Goal: Task Accomplishment & Management: Manage account settings

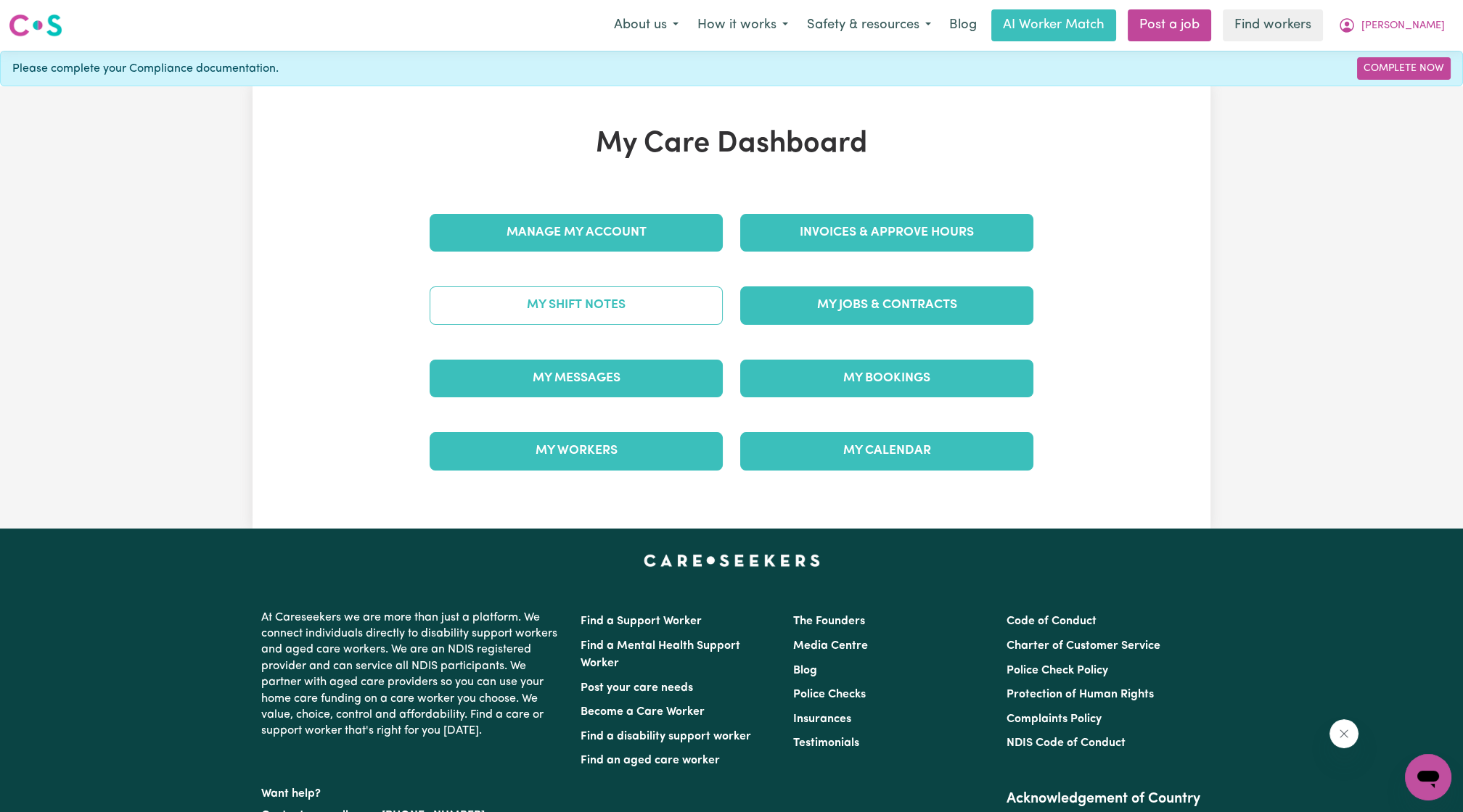
click at [634, 310] on link "My Shift Notes" at bounding box center [576, 305] width 293 height 38
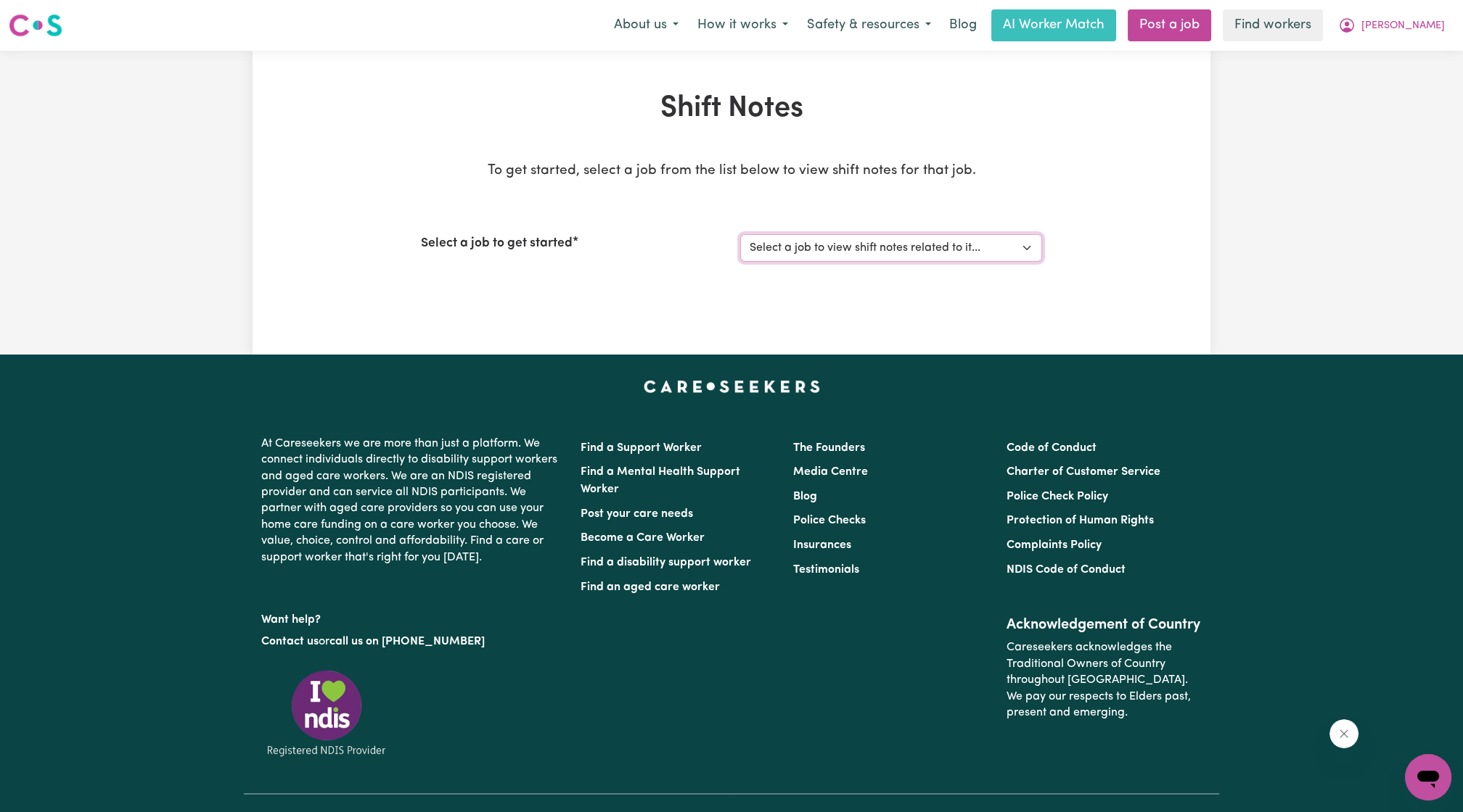
click at [826, 257] on select "Select a job to view shift notes related to it... Self-care [DATE] [[PERSON_NAM…" at bounding box center [891, 248] width 302 height 28
click at [1180, 245] on div "Shift Notes To get started, select a job from the list below to view shift note…" at bounding box center [732, 202] width 958 height 222
click at [1425, 17] on button "[PERSON_NAME]" at bounding box center [1391, 25] width 126 height 31
click at [1408, 87] on link "Logout" at bounding box center [1395, 83] width 115 height 28
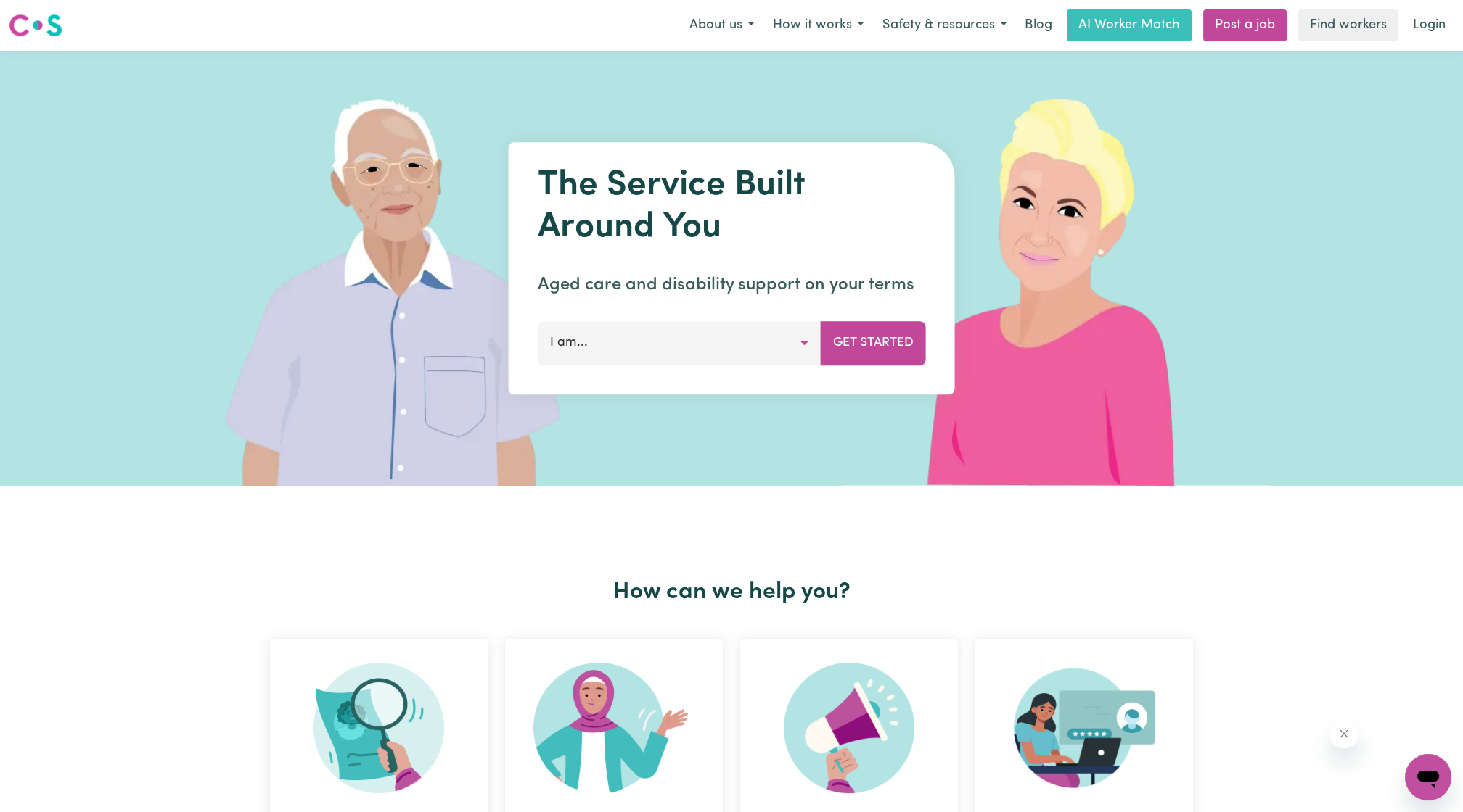
click at [1431, 45] on nav "Menu About us How it works Safety & resources Blog AI Worker Match Post a job F…" at bounding box center [732, 25] width 1463 height 51
click at [1438, 16] on link "Login" at bounding box center [1428, 25] width 50 height 32
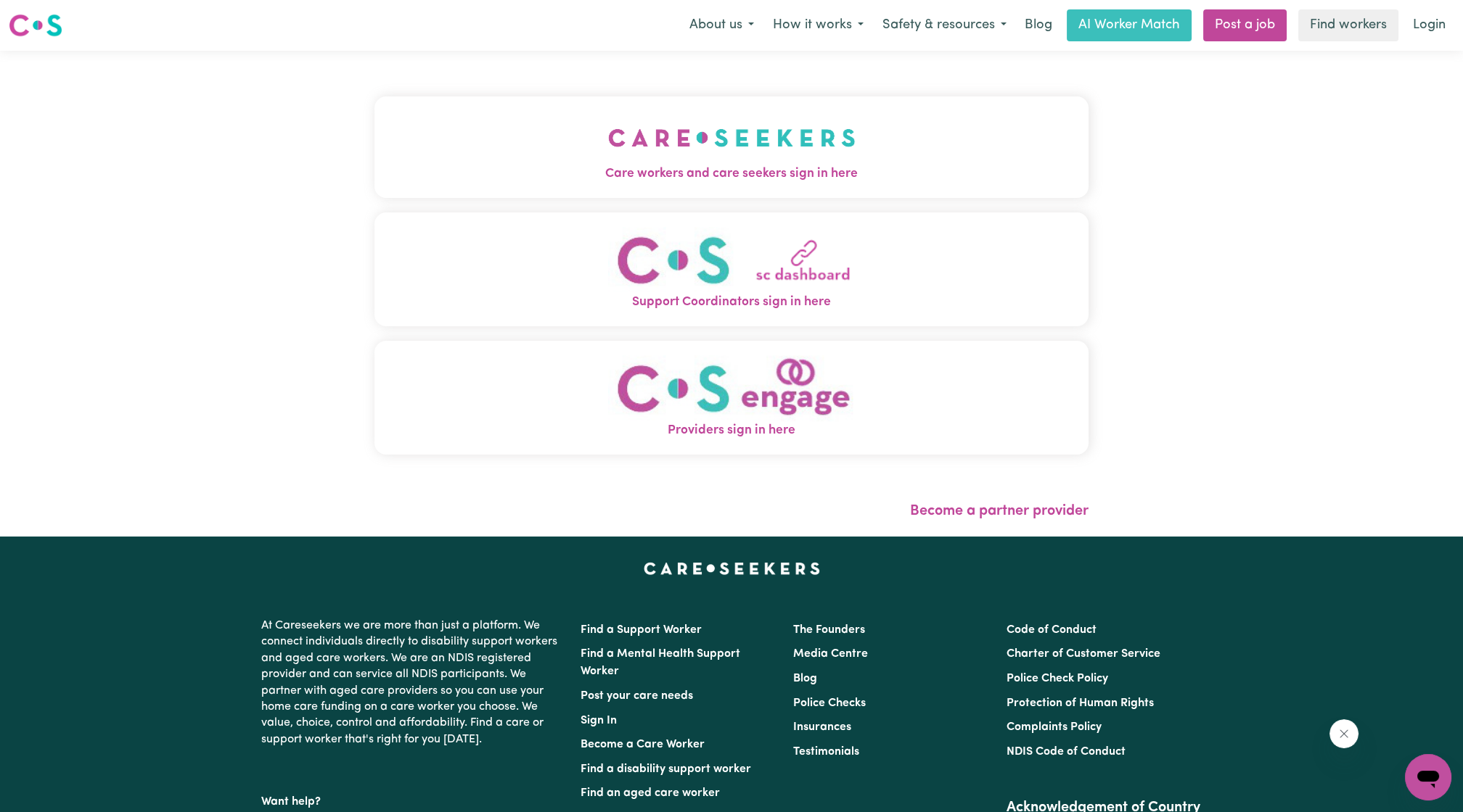
click at [720, 169] on span "Care workers and care seekers sign in here" at bounding box center [731, 174] width 714 height 18
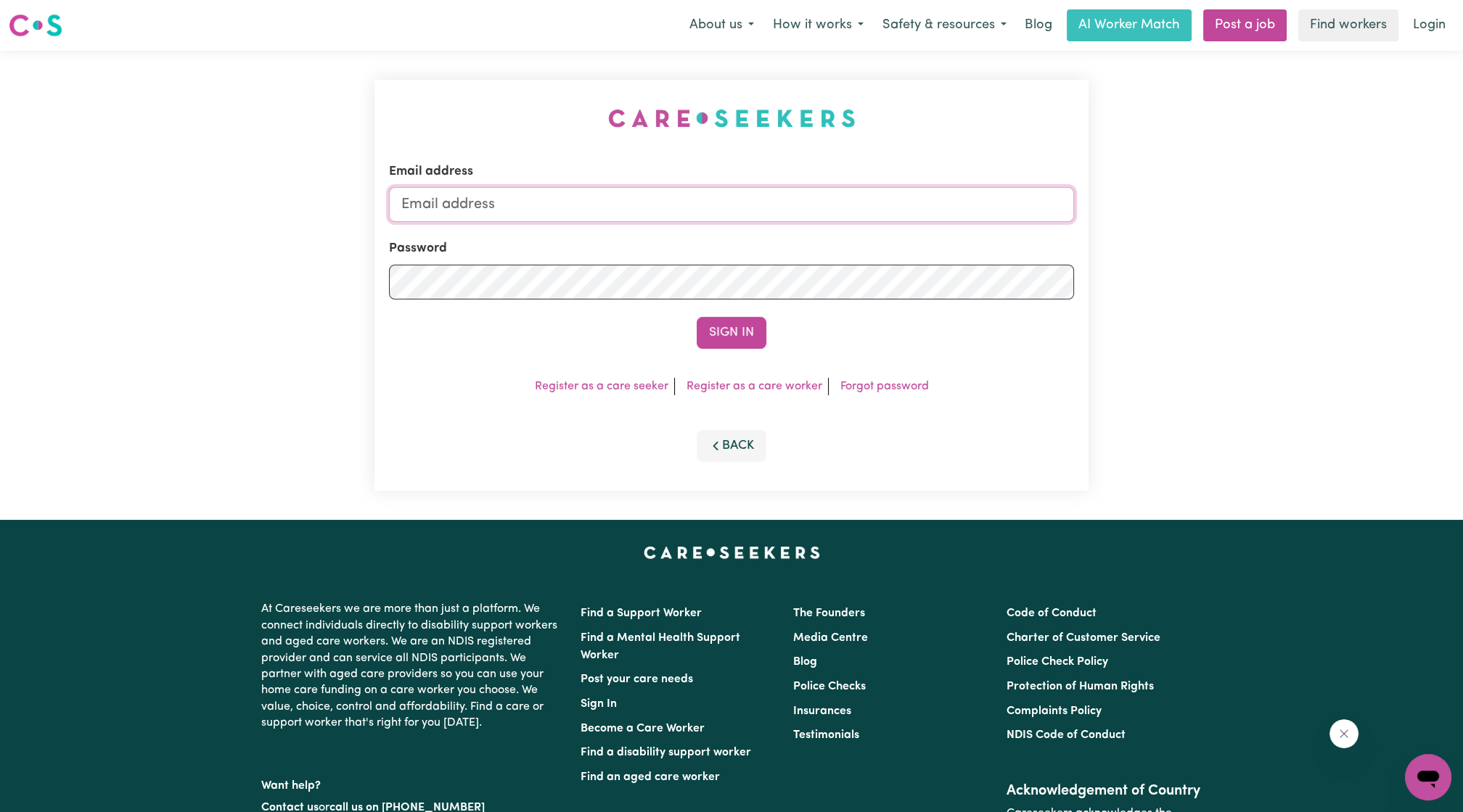
click at [758, 203] on input "Email address" at bounding box center [731, 204] width 685 height 35
drag, startPoint x: 474, startPoint y: 204, endPoint x: 767, endPoint y: 252, distance: 296.9
click at [763, 249] on form "Email address [EMAIL_ADDRESS][PERSON_NAME][DOMAIN_NAME] Password Sign In" at bounding box center [731, 256] width 685 height 186
type input "[EMAIL_ADDRESS][PERSON_NAME][DOMAIN_NAME]"
click at [727, 336] on button "Sign In" at bounding box center [732, 332] width 69 height 32
